Goal: Information Seeking & Learning: Find specific fact

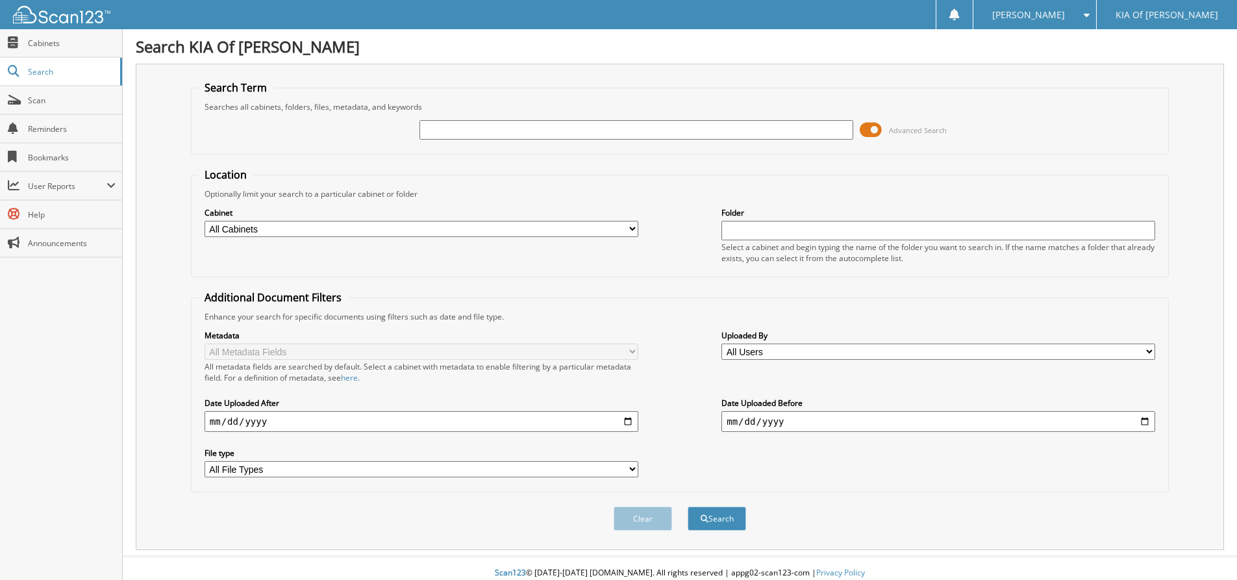
click at [434, 127] on input "text" at bounding box center [636, 129] width 434 height 19
type input "p"
type input "[PERSON_NAME]"
click at [727, 523] on button "Search" at bounding box center [717, 518] width 58 height 24
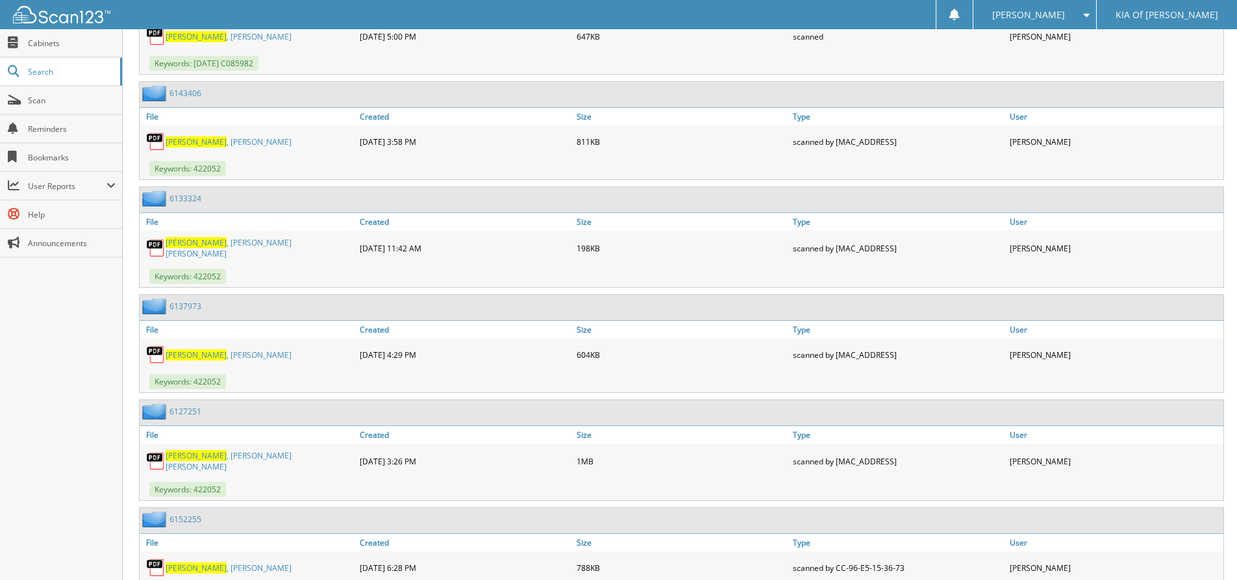
scroll to position [909, 0]
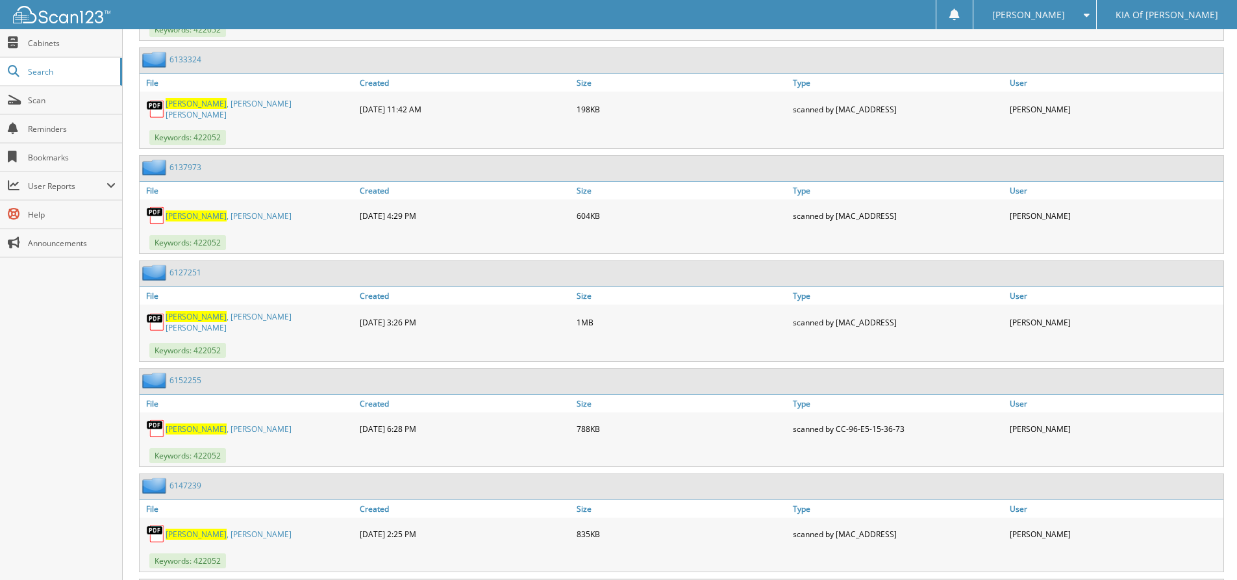
click at [197, 423] on link "[PERSON_NAME]" at bounding box center [229, 428] width 126 height 11
click at [175, 423] on span "[PERSON_NAME]" at bounding box center [196, 428] width 61 height 11
click at [177, 375] on link "6152255" at bounding box center [185, 380] width 32 height 11
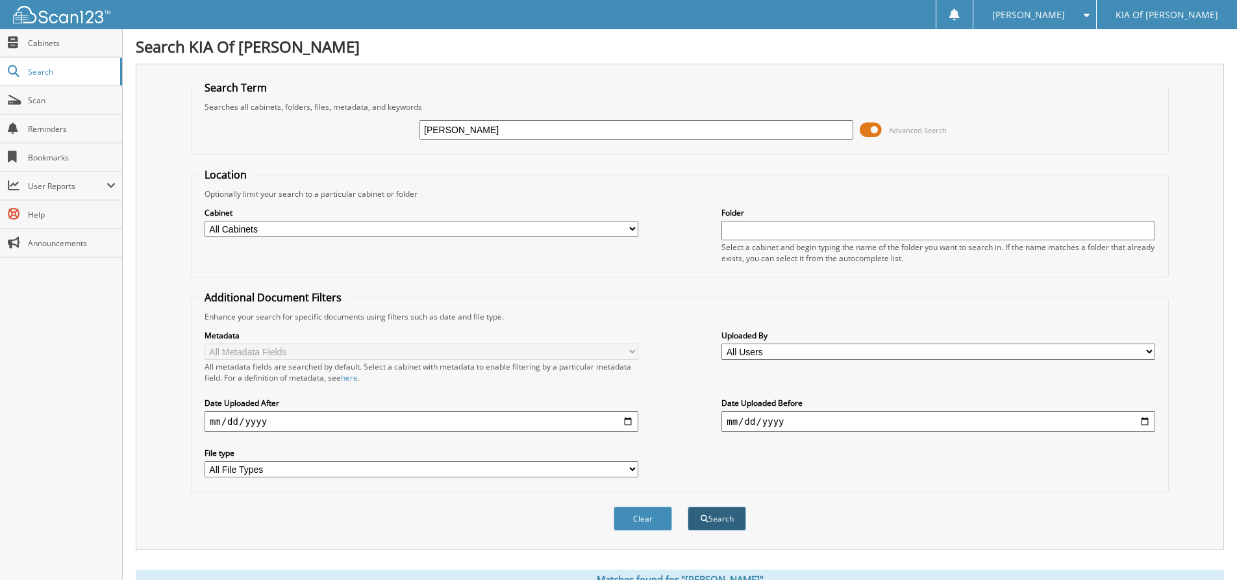
click at [734, 521] on button "Search" at bounding box center [717, 518] width 58 height 24
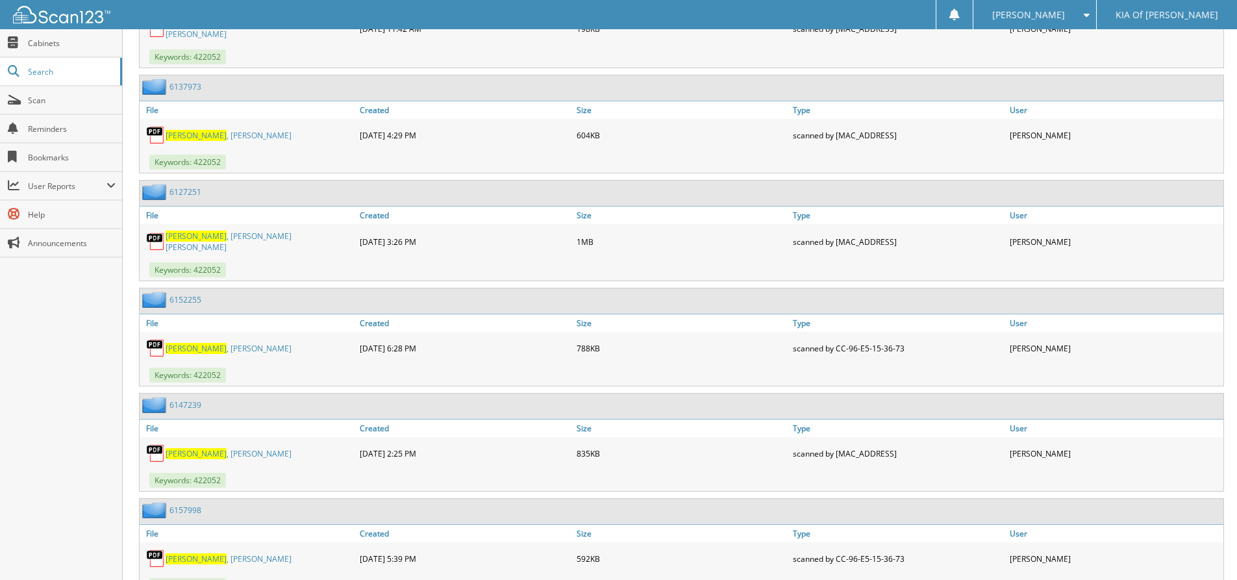
scroll to position [1071, 0]
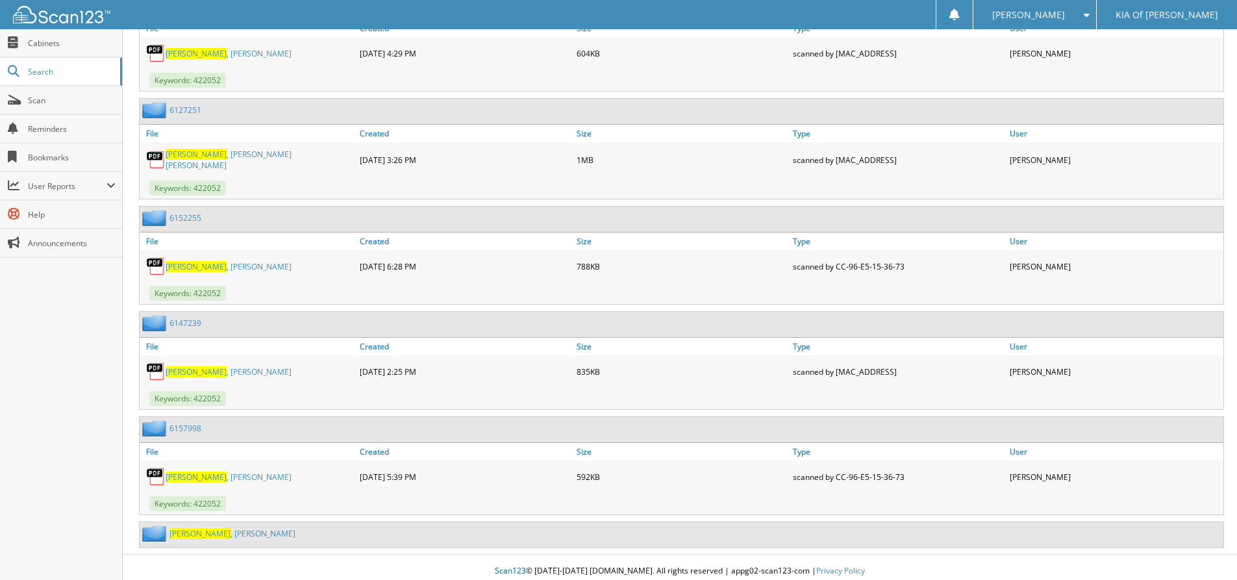
click at [186, 528] on span "[PERSON_NAME]" at bounding box center [199, 533] width 61 height 11
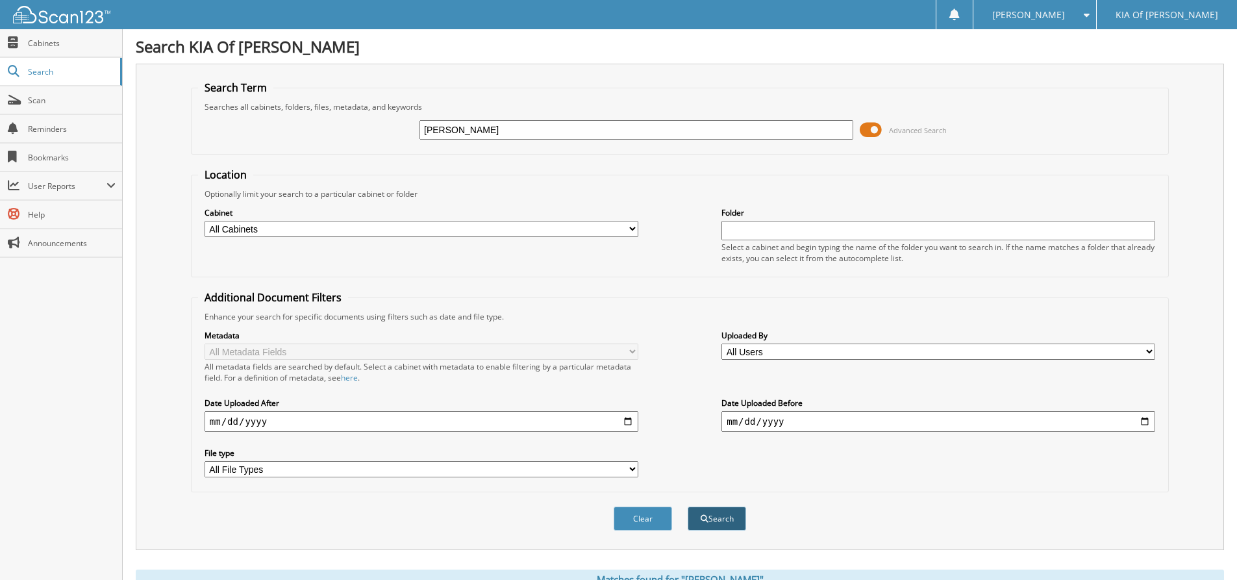
click at [727, 512] on button "Search" at bounding box center [717, 518] width 58 height 24
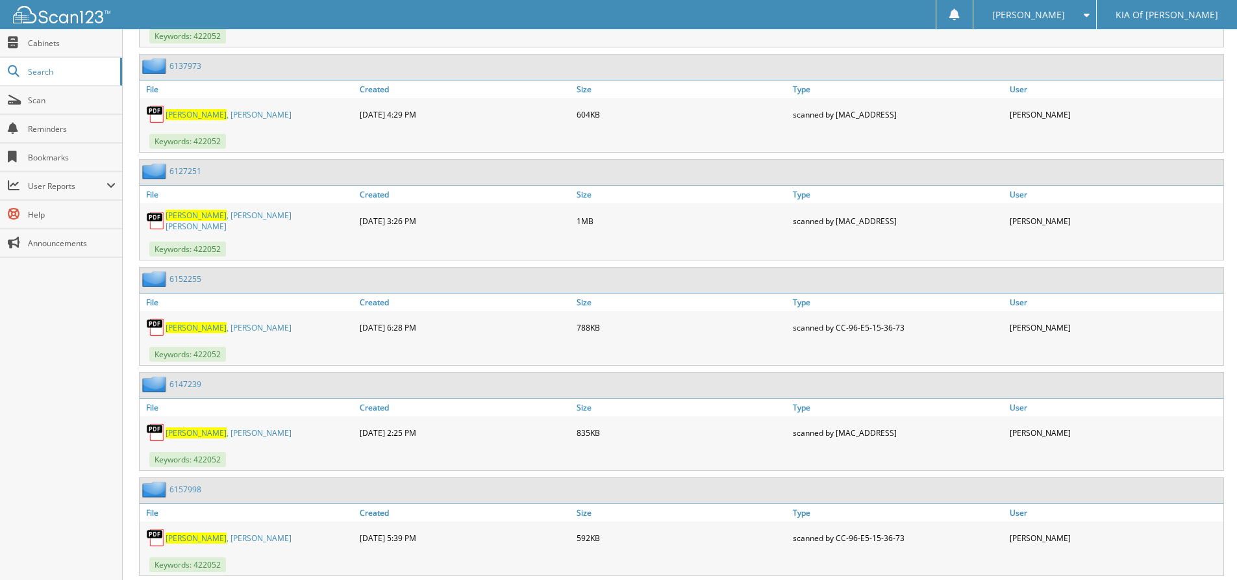
scroll to position [1071, 0]
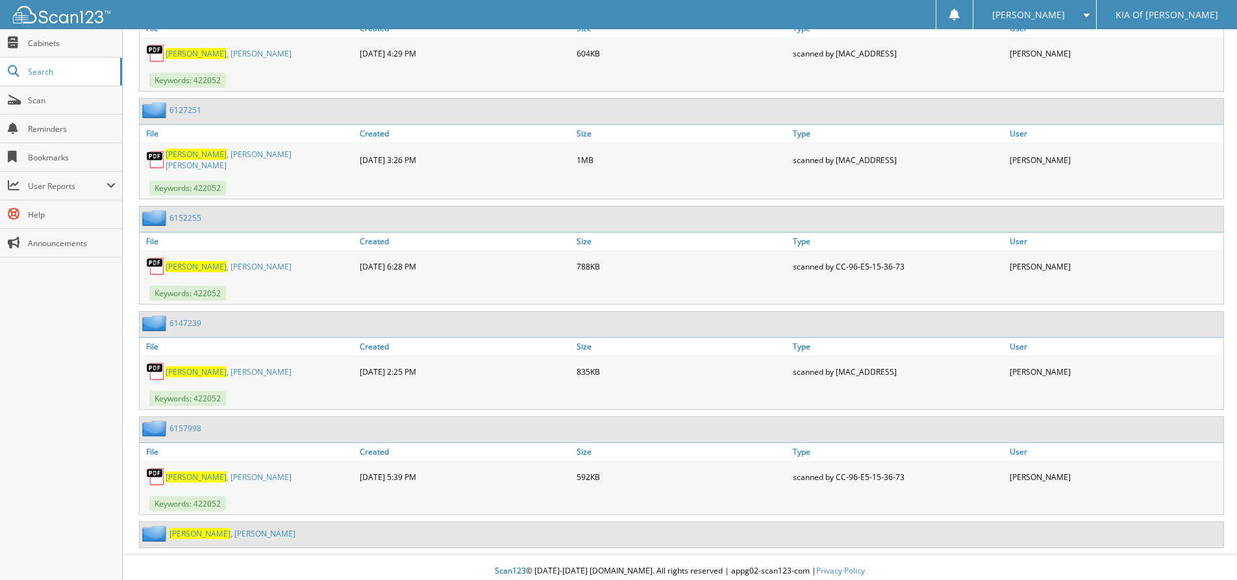
click at [196, 471] on link "[PERSON_NAME]" at bounding box center [229, 476] width 126 height 11
click at [180, 423] on link "6157998" at bounding box center [185, 428] width 32 height 11
